Goal: Information Seeking & Learning: Learn about a topic

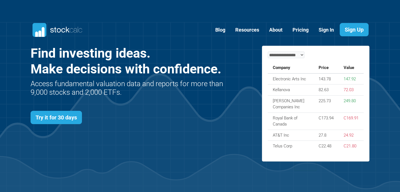
scroll to position [241, 355]
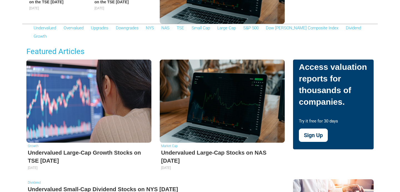
scroll to position [140, 0]
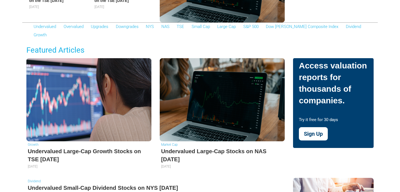
click at [62, 148] on h5 "Undervalued Large-Cap Growth Stocks on TSE [DATE]" at bounding box center [89, 156] width 122 height 16
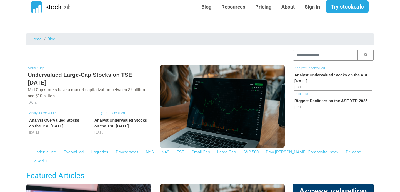
scroll to position [0, 0]
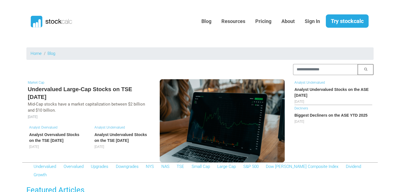
click at [76, 88] on h5 "Undervalued Large-Cap Stocks on TSE August 2025" at bounding box center [89, 94] width 122 height 16
click at [116, 137] on h6 "Analyst Undervalued Stocks on the TSE [DATE]" at bounding box center [121, 138] width 54 height 12
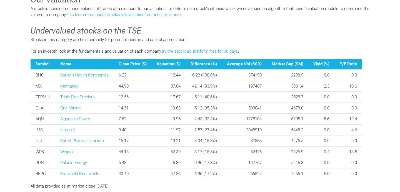
scroll to position [169, 0]
